Goal: Task Accomplishment & Management: Complete application form

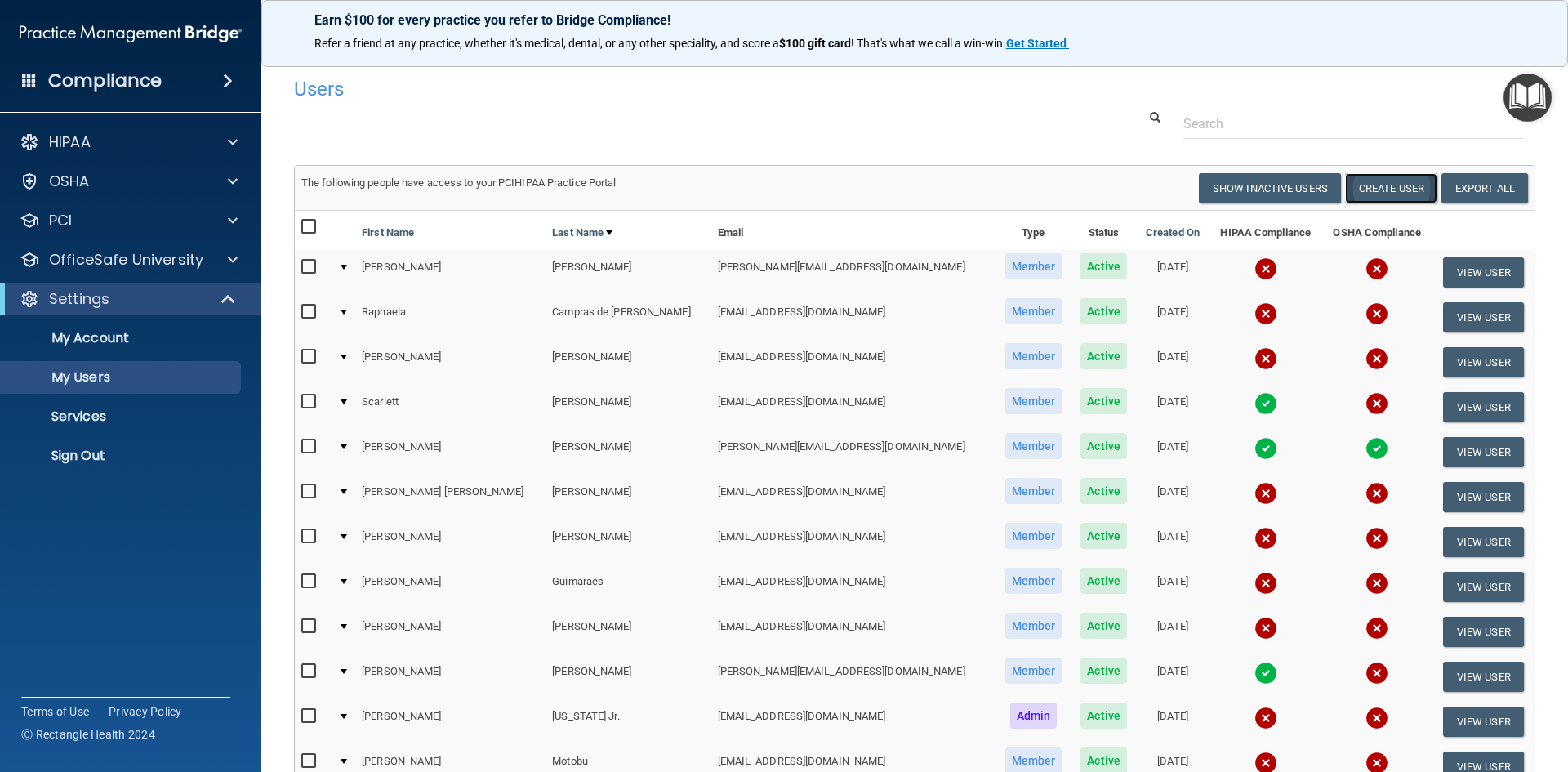
click at [1365, 184] on button "Create User" at bounding box center [1391, 188] width 93 height 30
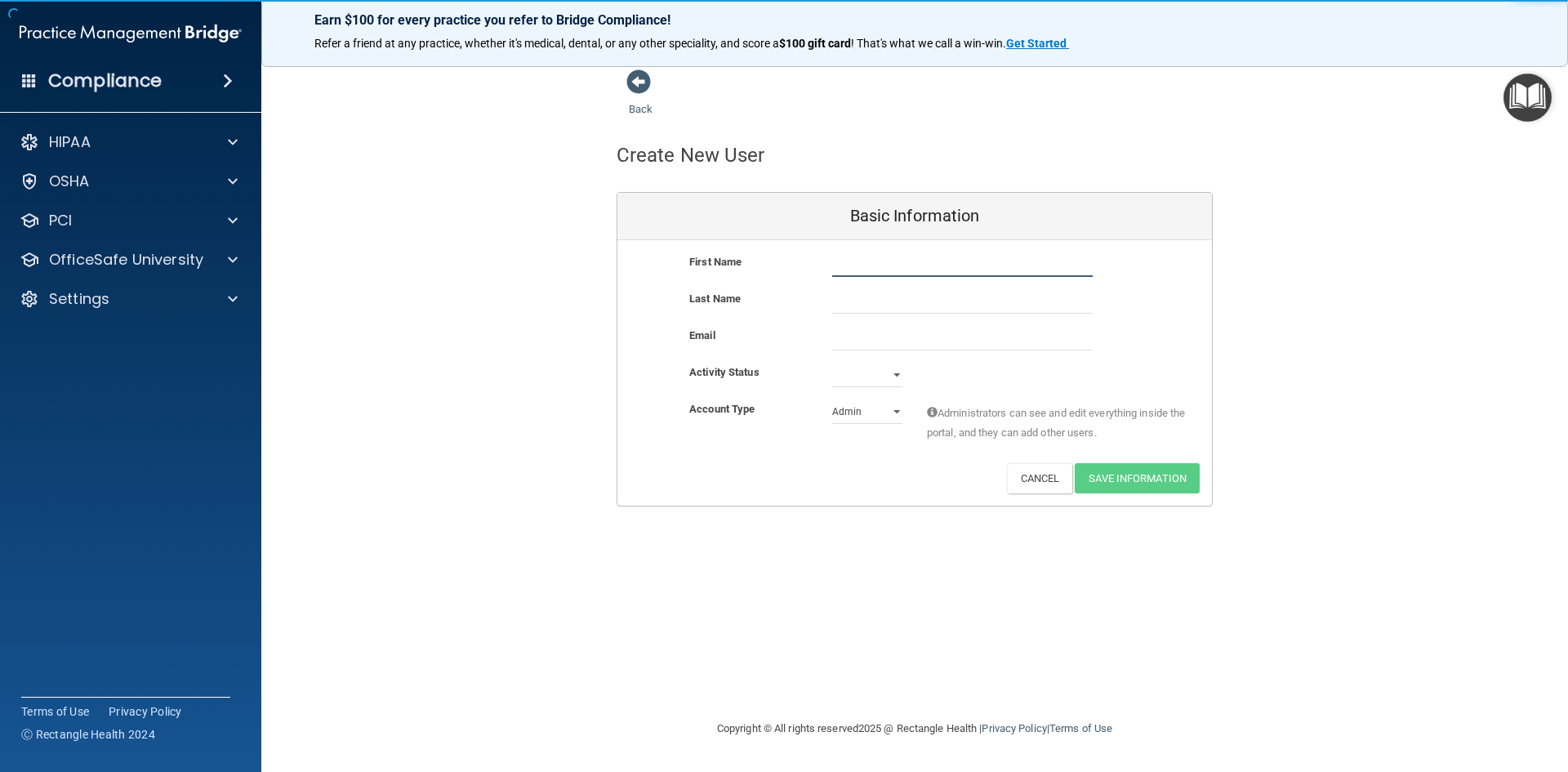
click at [848, 263] on input "text" at bounding box center [962, 264] width 261 height 24
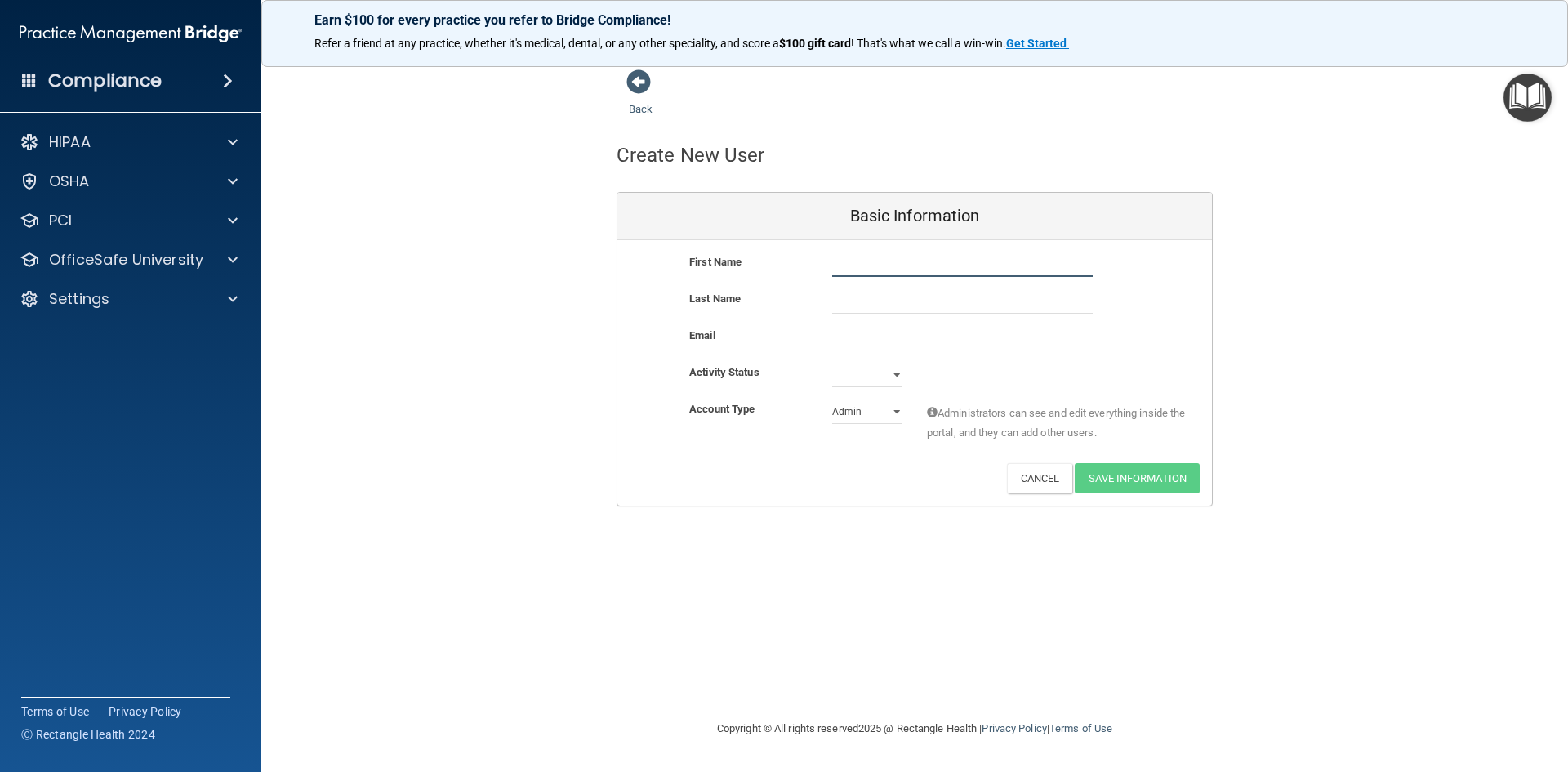
click at [863, 261] on input "text" at bounding box center [962, 264] width 261 height 24
type input "[PERSON_NAME]"
click at [849, 291] on input "text" at bounding box center [962, 301] width 261 height 24
type input "[PERSON_NAME]"
click at [883, 336] on input "email" at bounding box center [962, 338] width 261 height 24
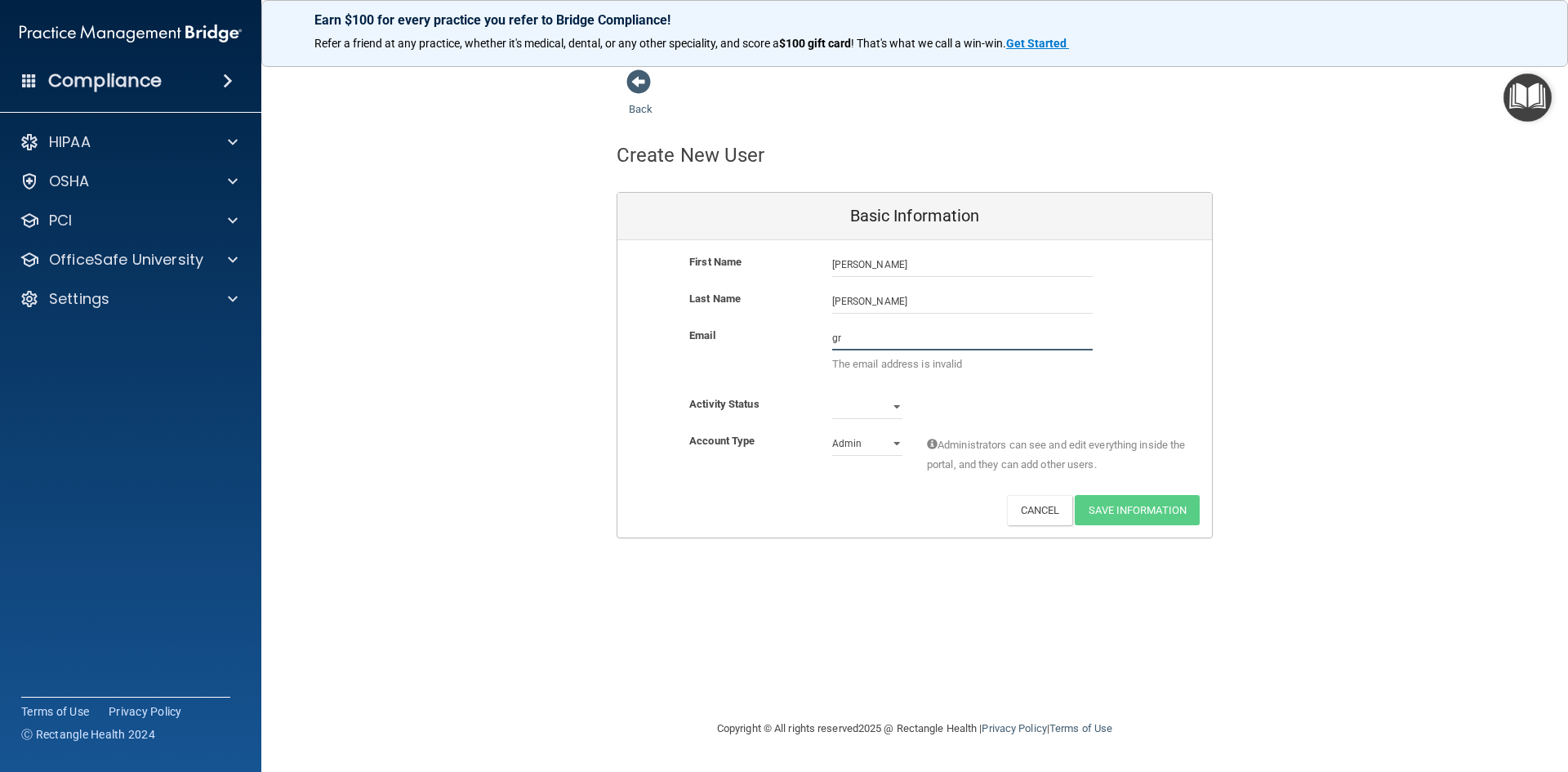
type input "g"
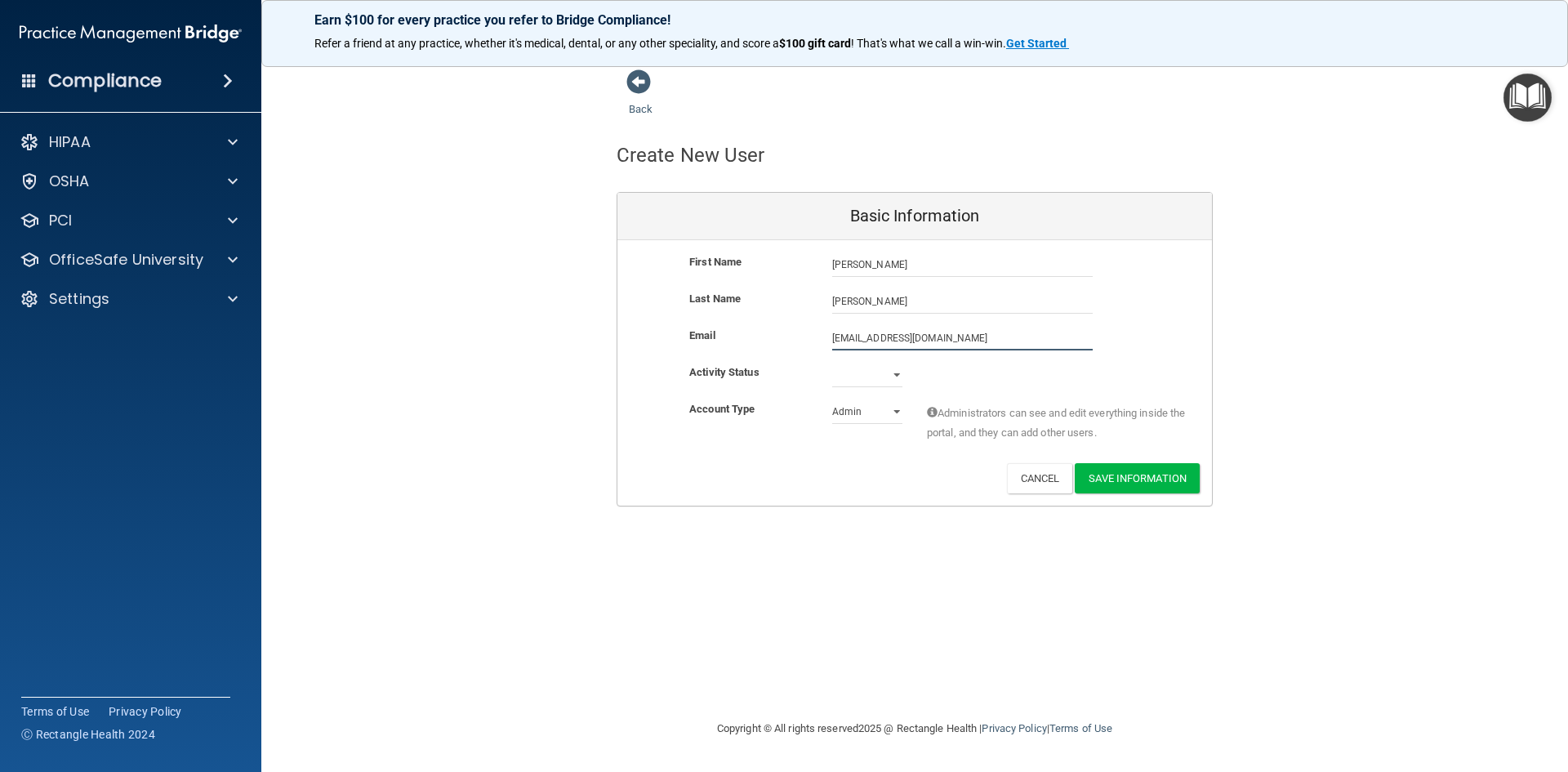
type input "[EMAIL_ADDRESS][DOMAIN_NAME]"
click at [894, 377] on select "Active Inactive" at bounding box center [867, 378] width 70 height 24
select select "active"
click at [832, 363] on select "Active Inactive" at bounding box center [867, 374] width 70 height 24
click at [897, 411] on select "Admin Member" at bounding box center [867, 411] width 70 height 24
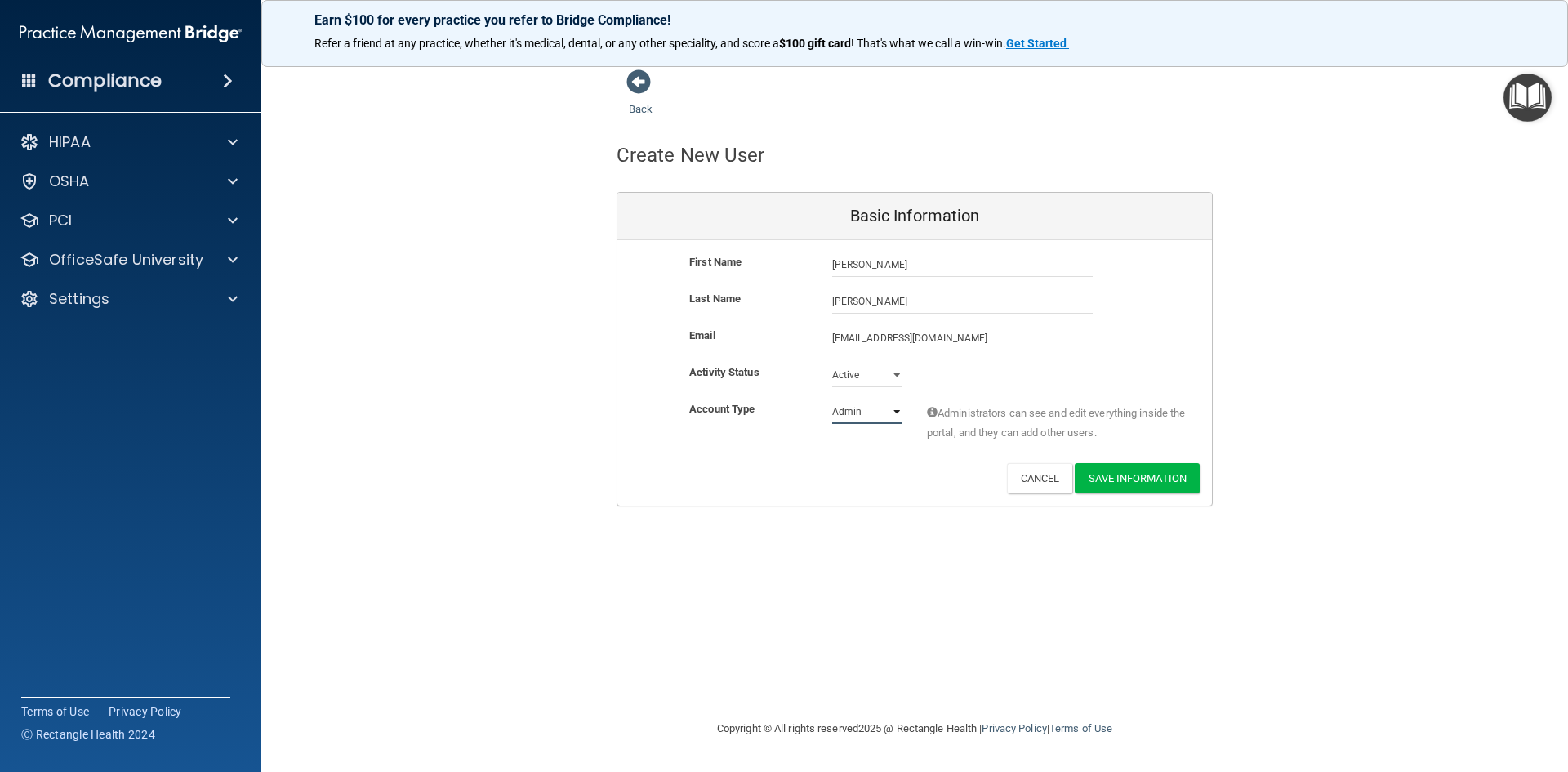
select select "practice_member"
click at [832, 399] on select "Admin Member" at bounding box center [867, 411] width 70 height 24
click at [1113, 477] on button "Save Information" at bounding box center [1137, 479] width 125 height 30
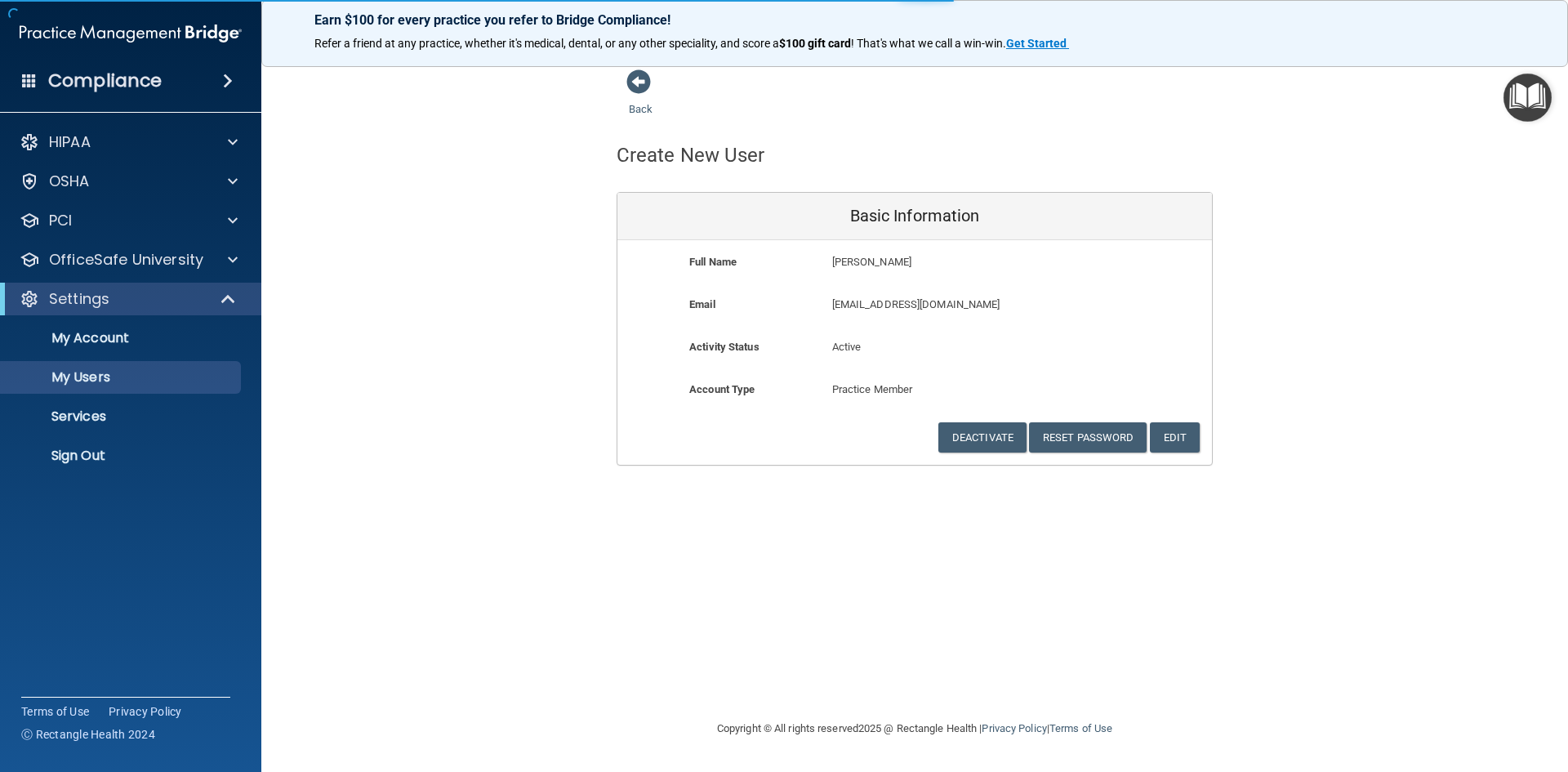
select select "20"
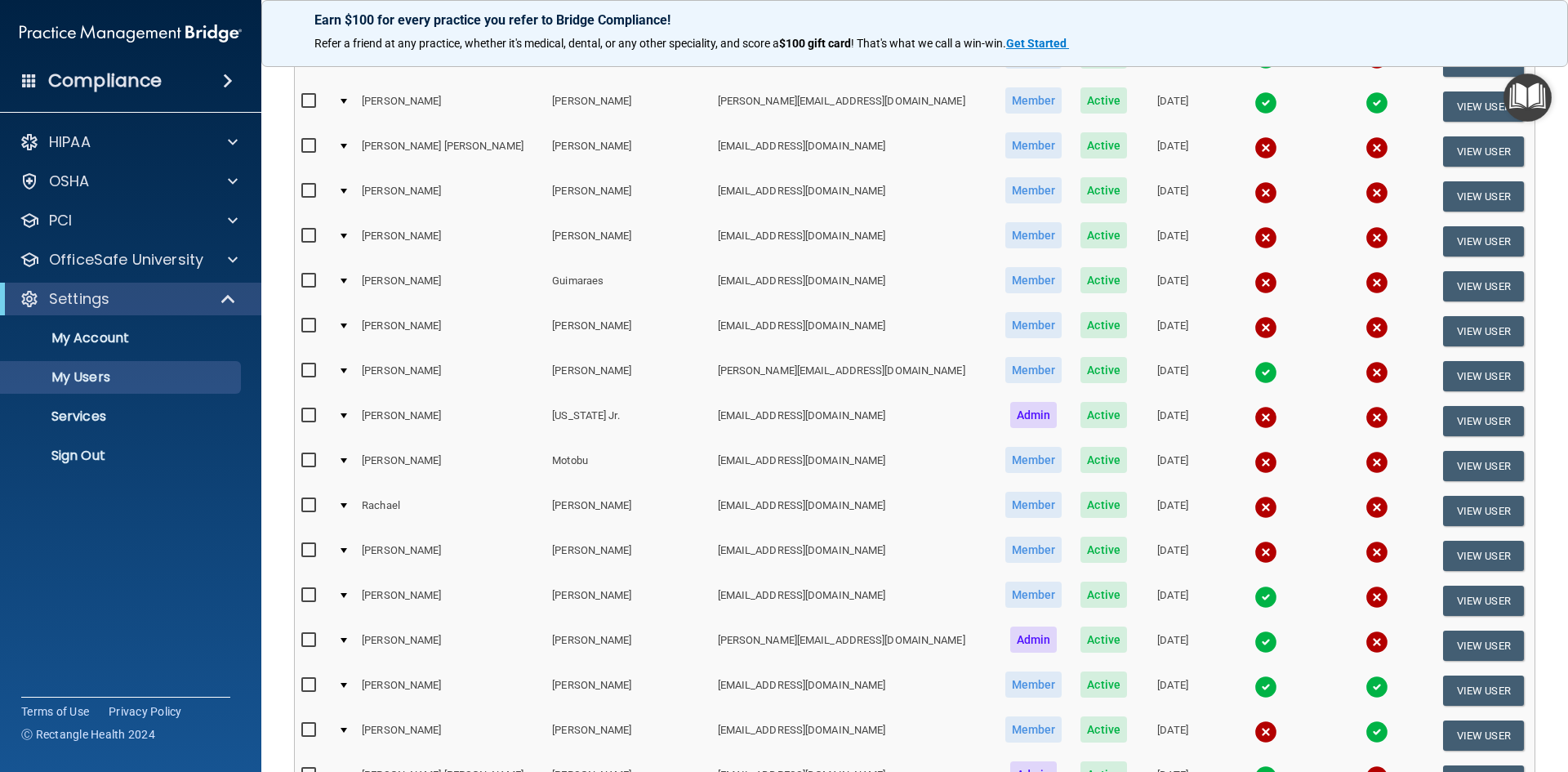
scroll to position [327, 0]
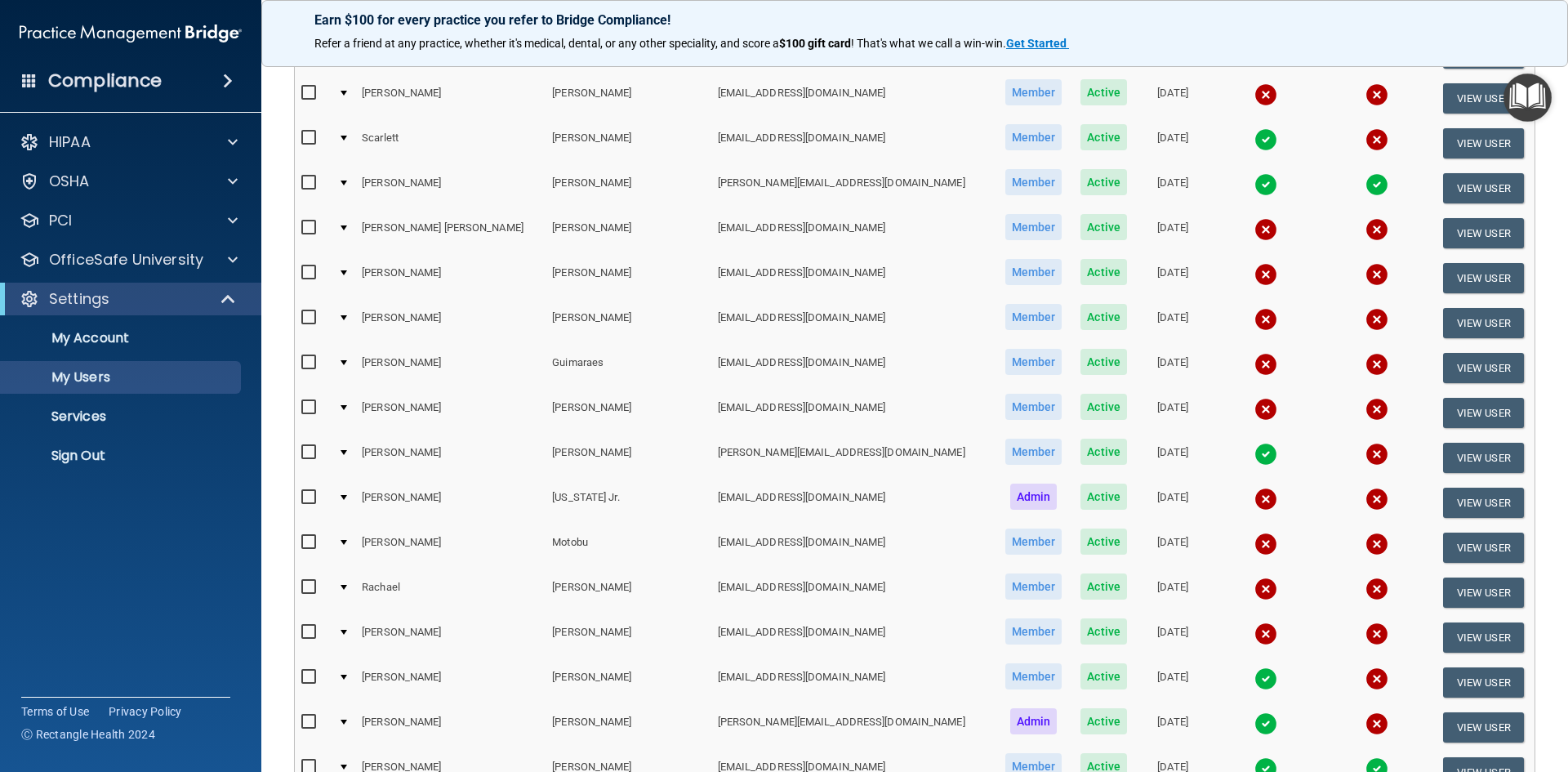
click at [310, 317] on input "checkbox" at bounding box center [311, 318] width 19 height 13
checkbox input "true"
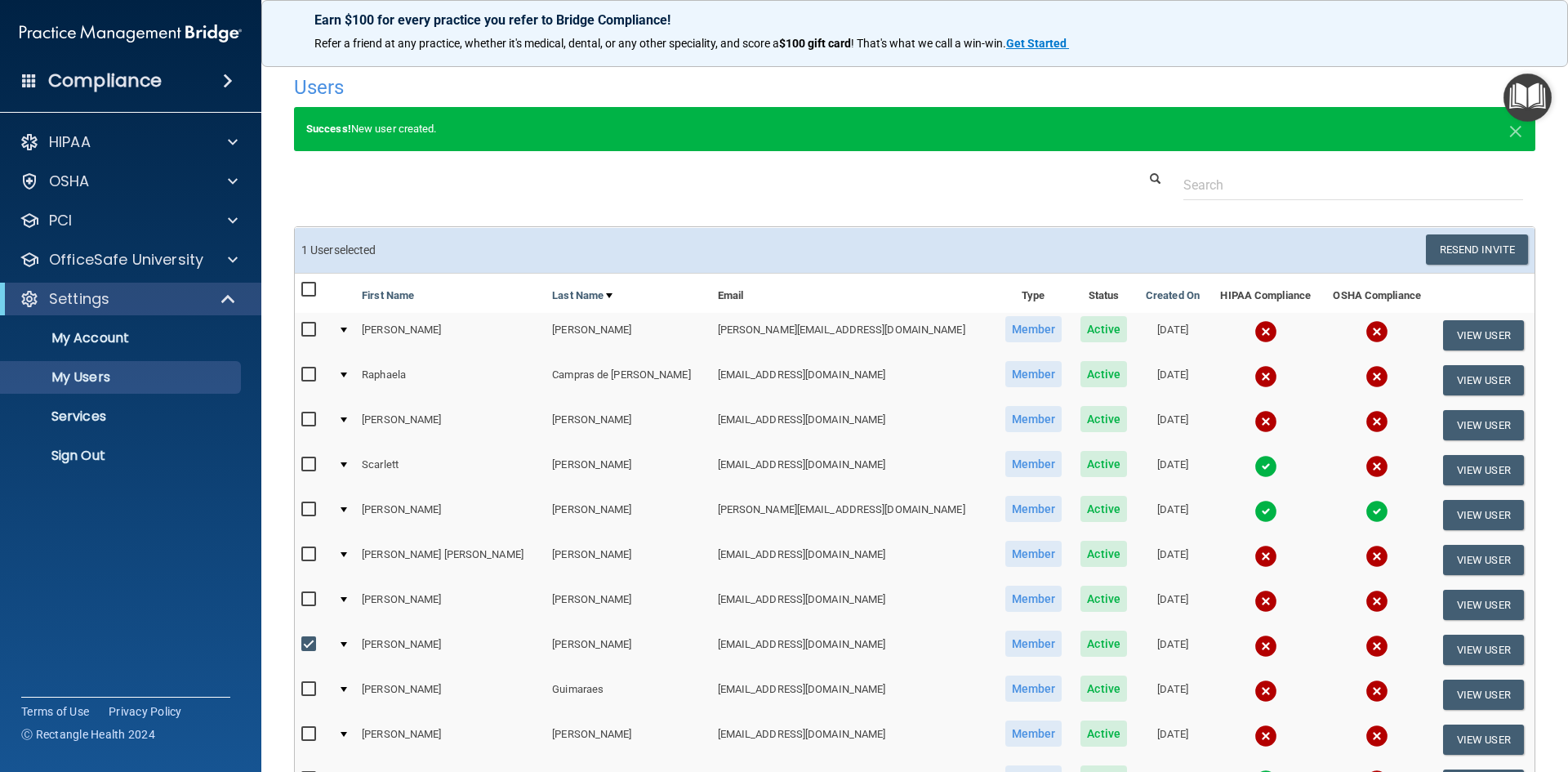
scroll to position [0, 0]
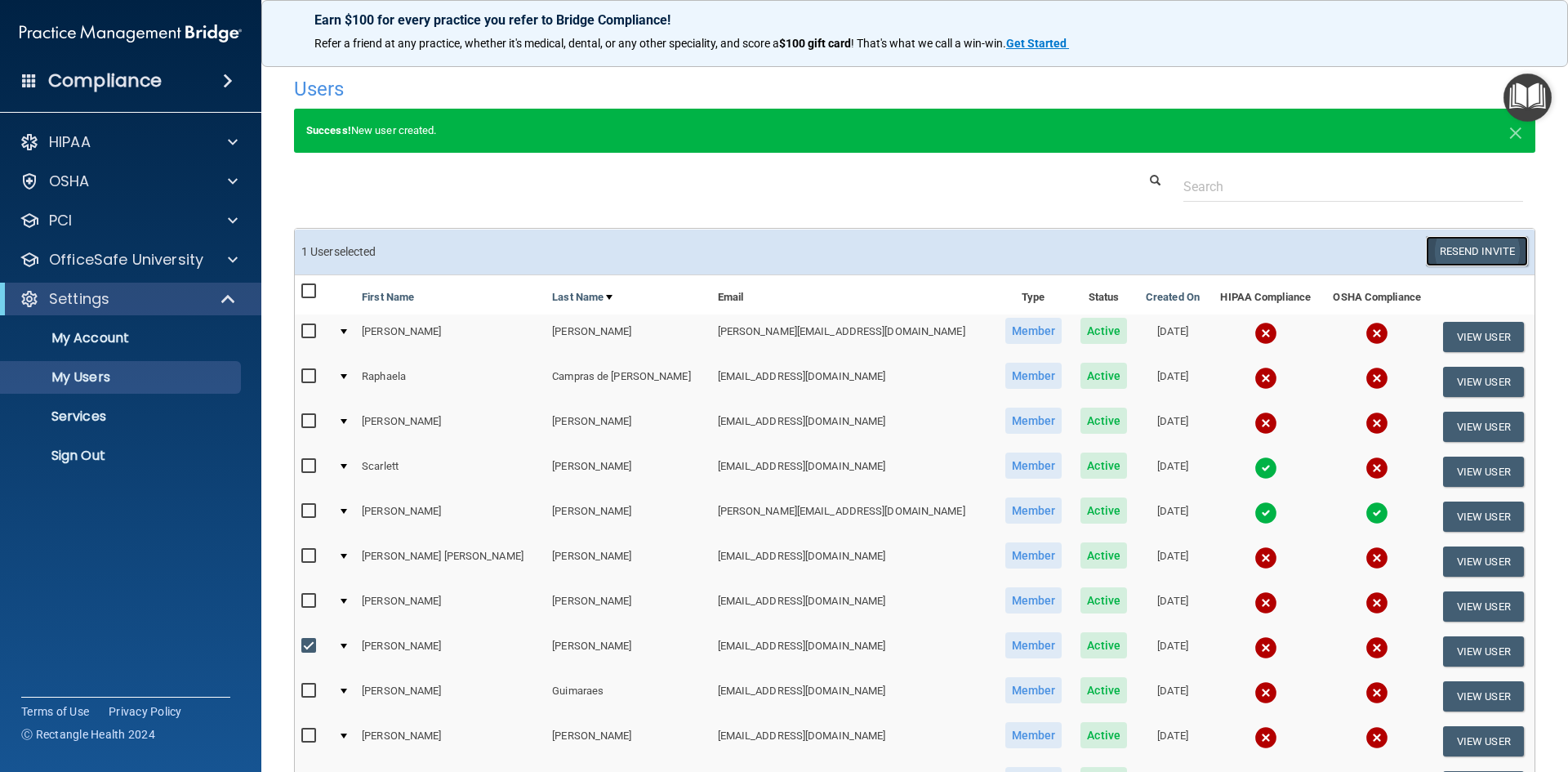
click at [1500, 247] on button "Resend Invite" at bounding box center [1477, 251] width 102 height 30
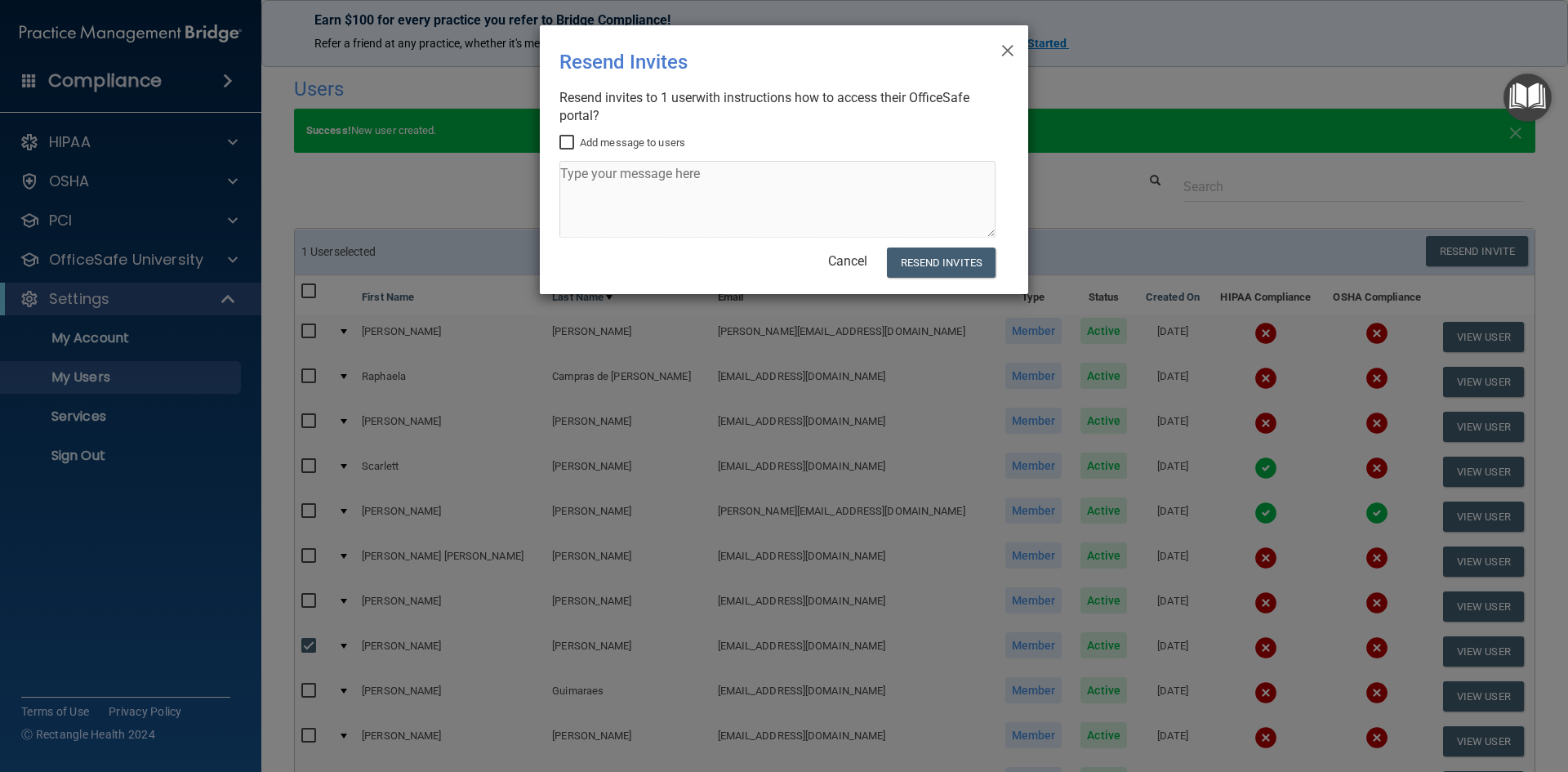
click at [570, 139] on input "Add message to users" at bounding box center [569, 143] width 19 height 13
checkbox input "true"
click at [594, 174] on textarea at bounding box center [777, 199] width 436 height 77
click at [606, 193] on textarea "Good afternoon!" at bounding box center [777, 199] width 436 height 77
click at [674, 177] on textarea "Good afternoon!" at bounding box center [777, 199] width 436 height 77
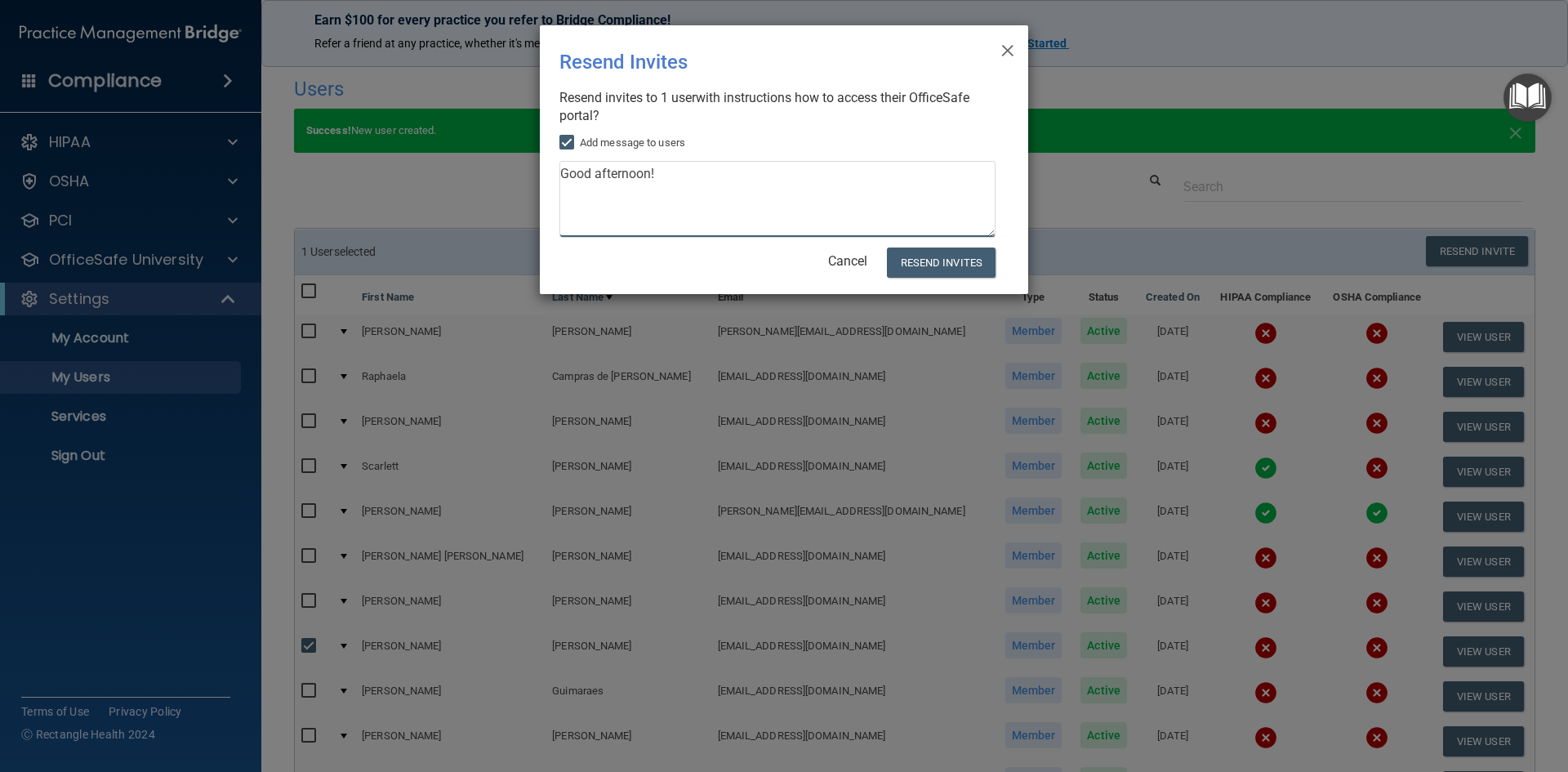
paste textarea "Please complete both courses this month. If you have any questions, let me know…"
type textarea "Good afternoon! Please complete both courses this month. If you have any questi…"
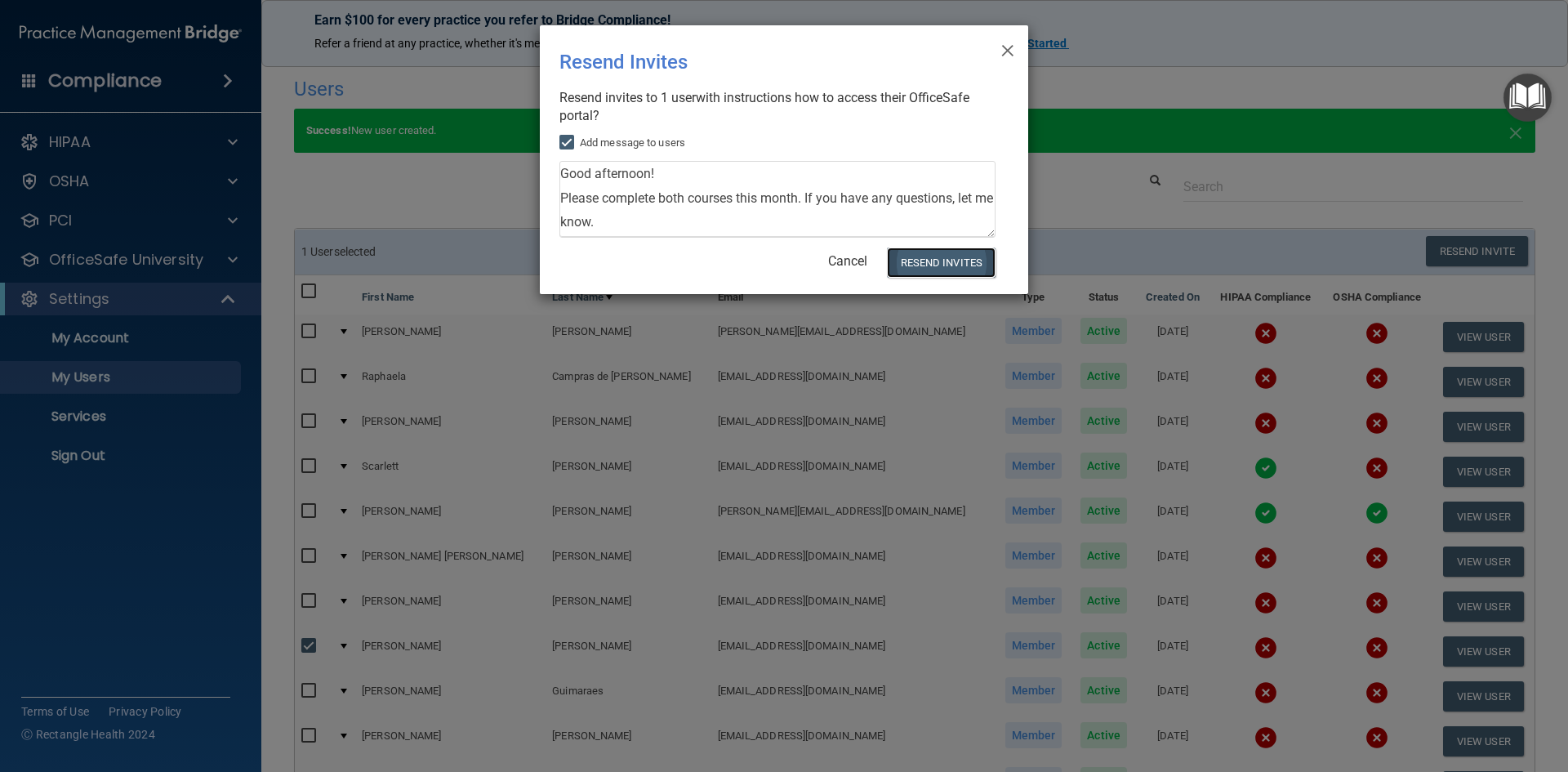
click at [959, 258] on button "Resend Invites" at bounding box center [941, 263] width 108 height 30
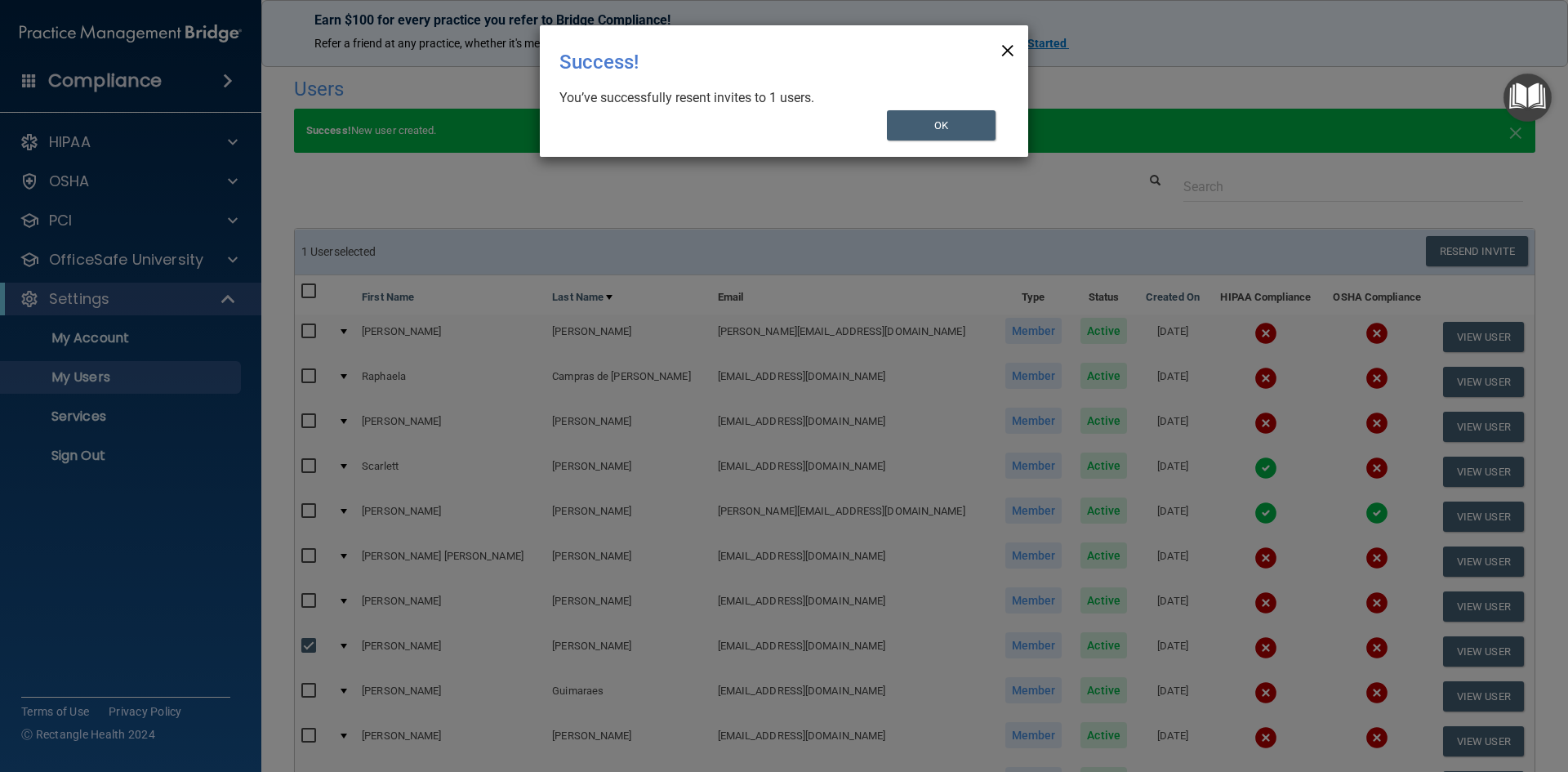
click at [1007, 46] on span "×" at bounding box center [1008, 48] width 15 height 33
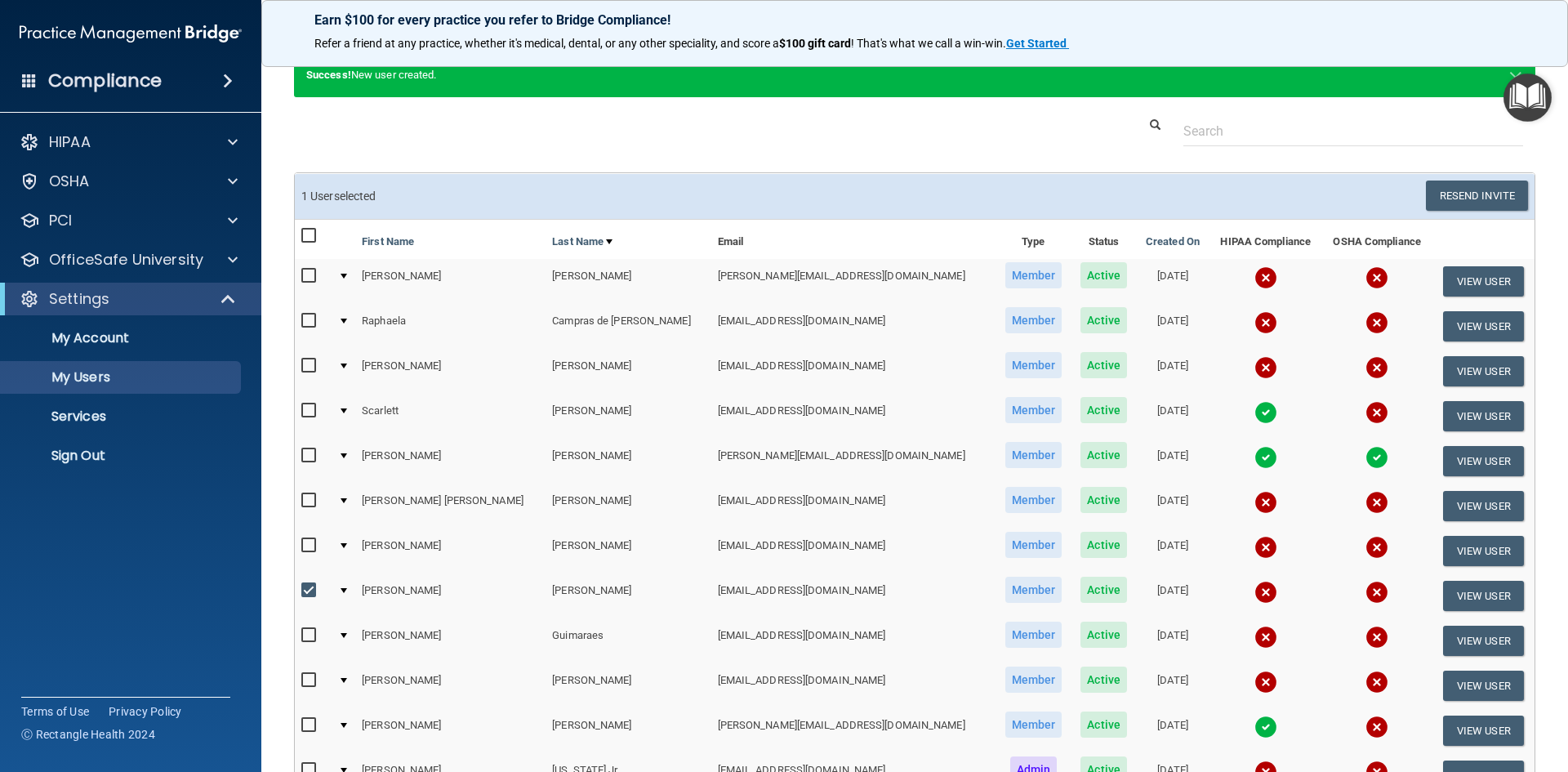
scroll to position [82, 0]
